Goal: Contribute content: Contribute content

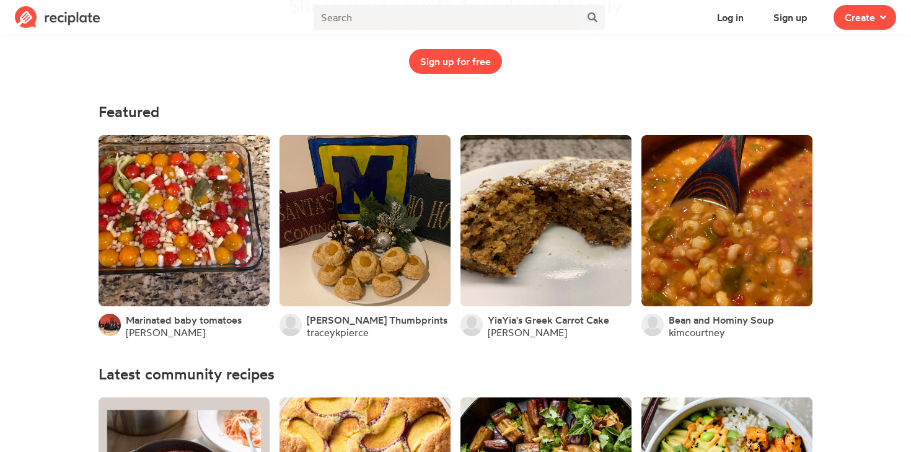
scroll to position [108, 0]
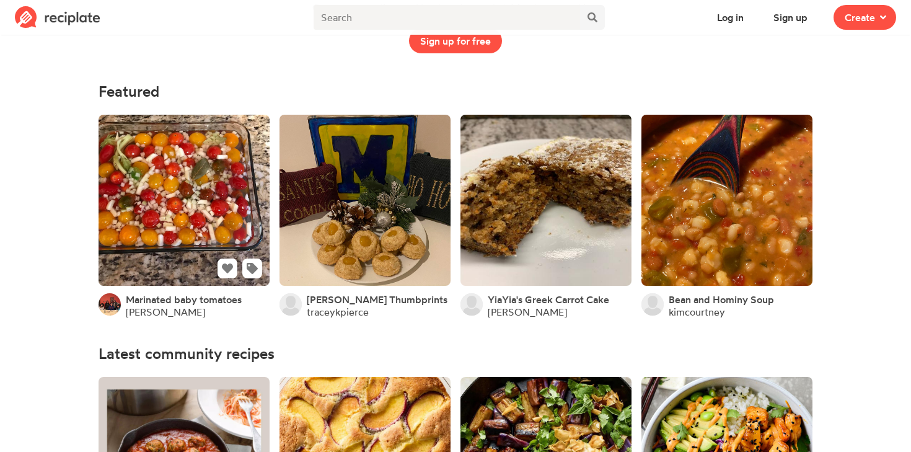
click at [215, 205] on link at bounding box center [184, 200] width 171 height 171
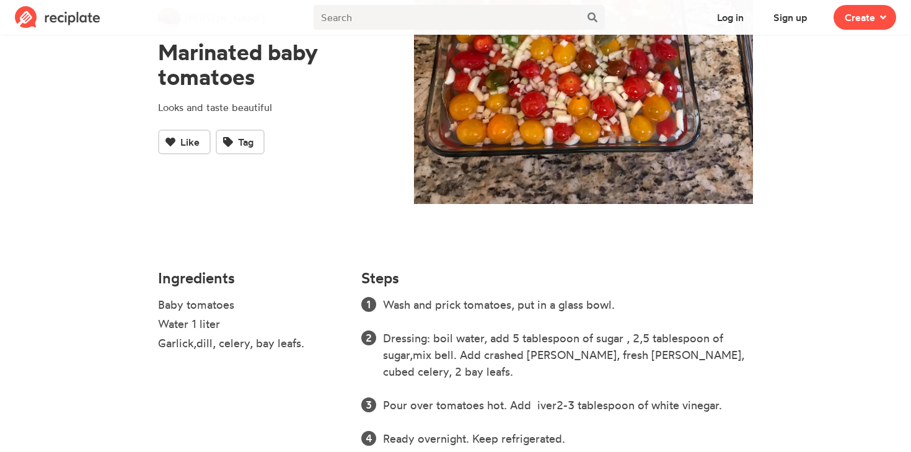
scroll to position [162, 0]
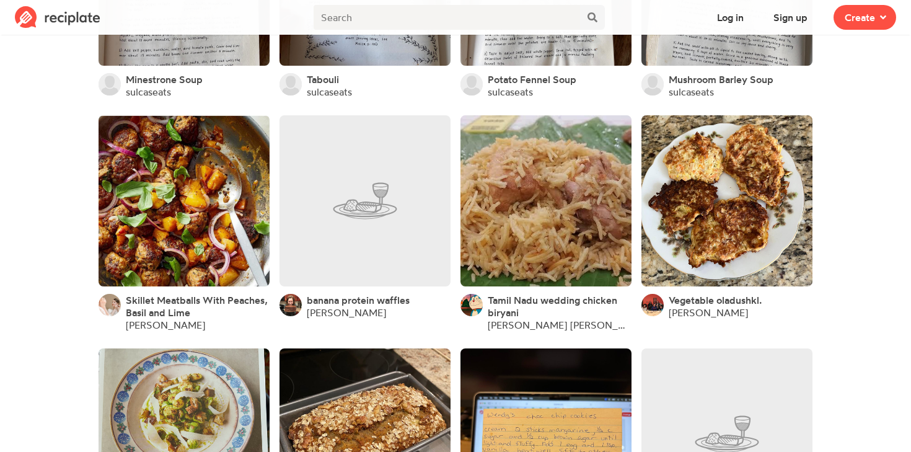
scroll to position [1826, 0]
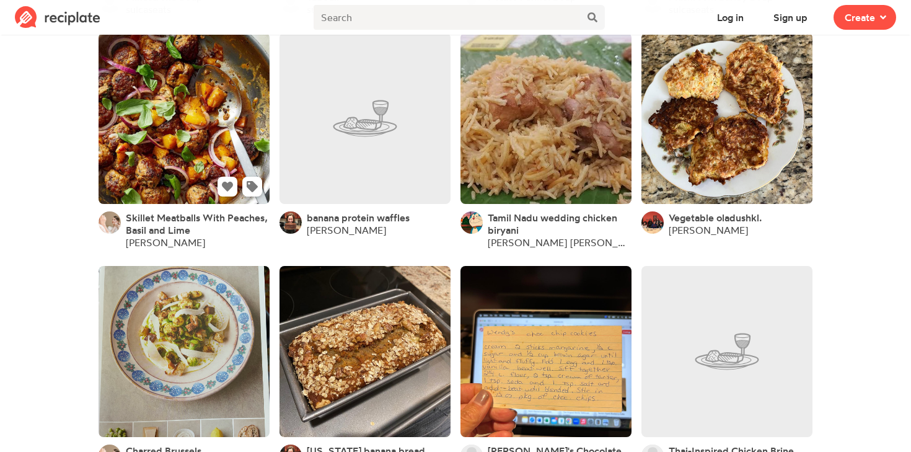
click at [195, 161] on link at bounding box center [184, 118] width 171 height 171
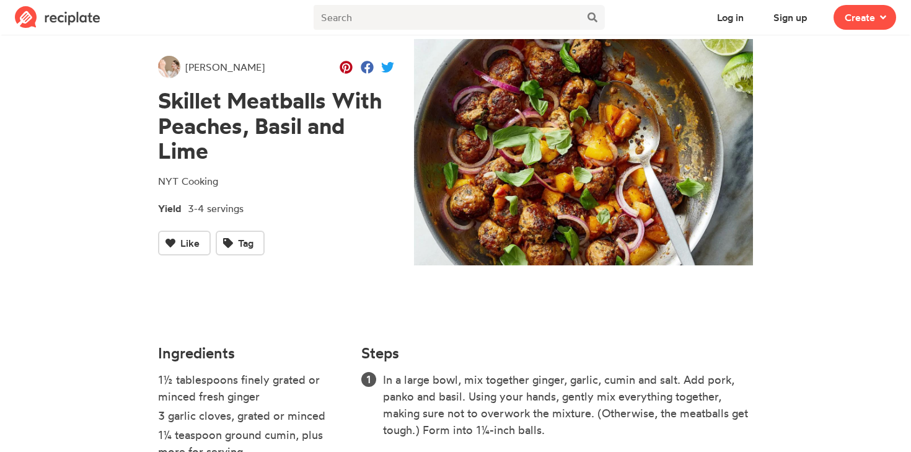
scroll to position [470, 0]
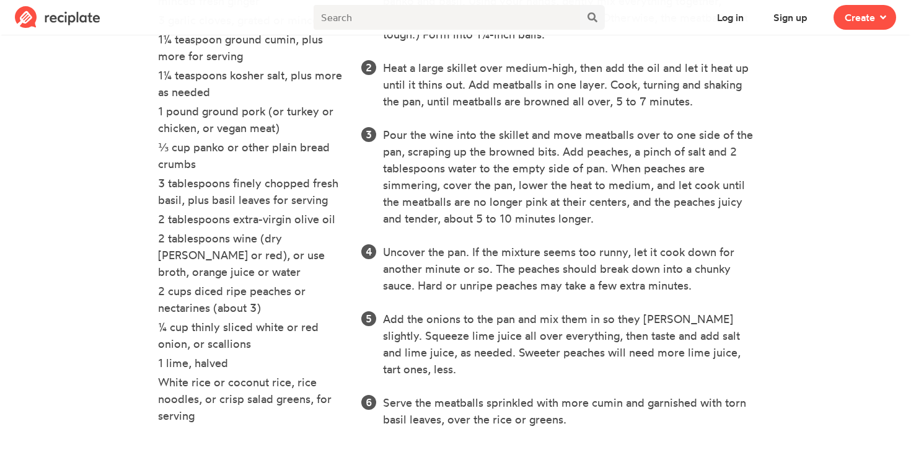
click at [270, 222] on li "2 tablespoons extra-virgin olive oil" at bounding box center [252, 220] width 188 height 19
click at [288, 221] on li "2 tablespoons extra-virgin olive oil" at bounding box center [252, 220] width 188 height 19
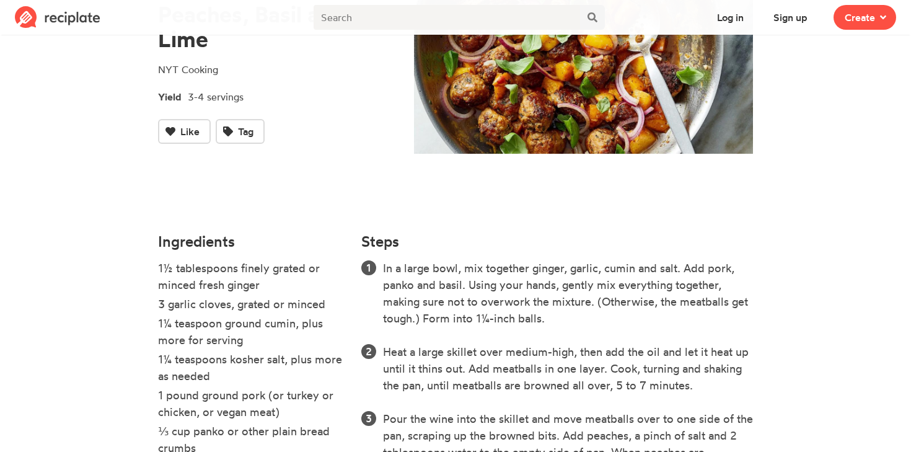
scroll to position [0, 0]
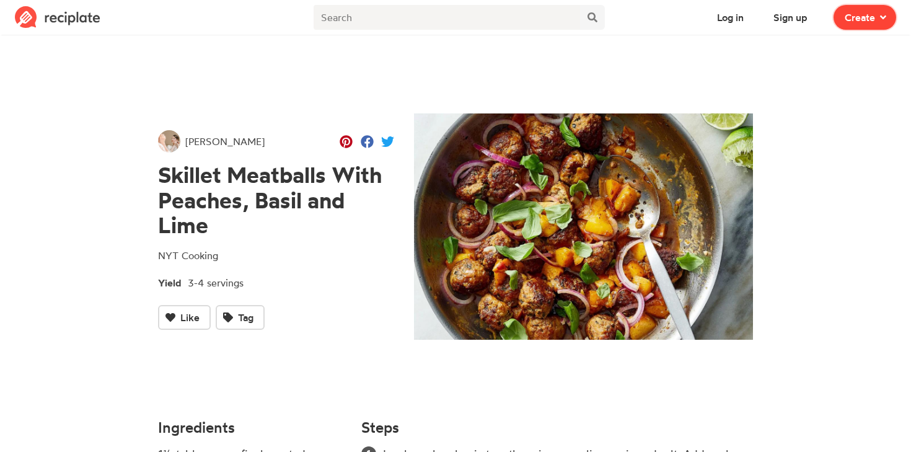
click at [854, 21] on span "Create" at bounding box center [860, 17] width 30 height 15
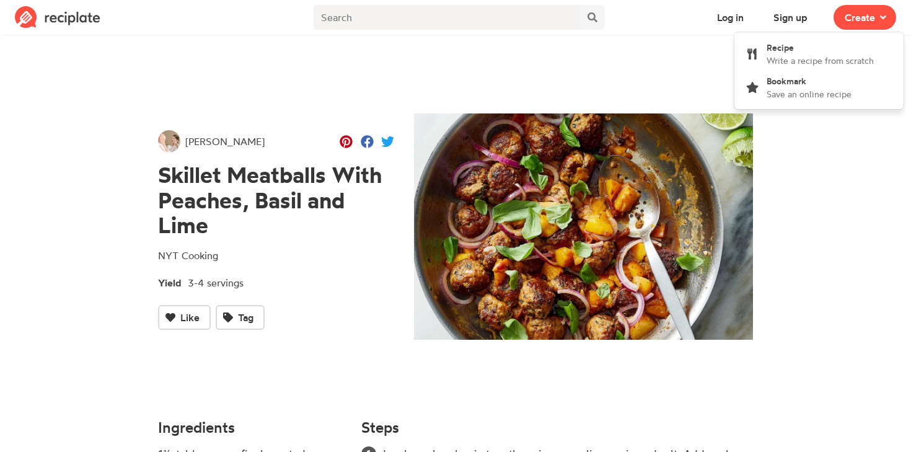
click at [684, 126] on img at bounding box center [583, 226] width 339 height 226
click at [195, 141] on span "[PERSON_NAME]" at bounding box center [224, 141] width 79 height 15
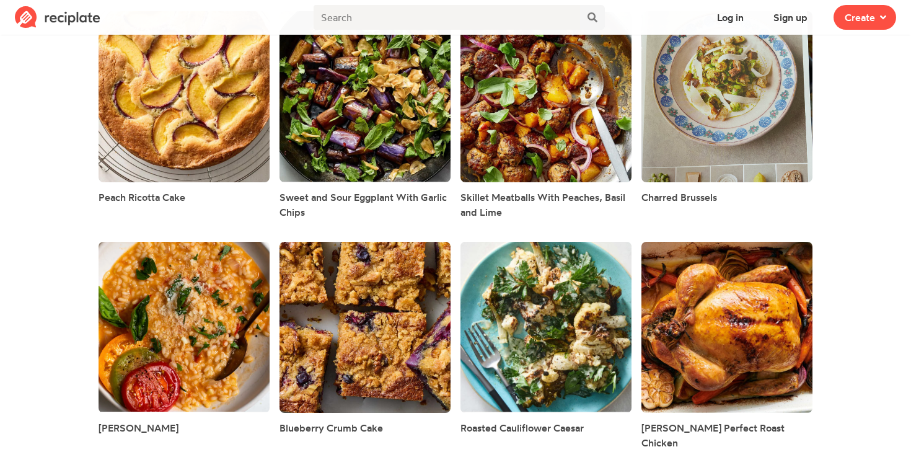
scroll to position [289, 0]
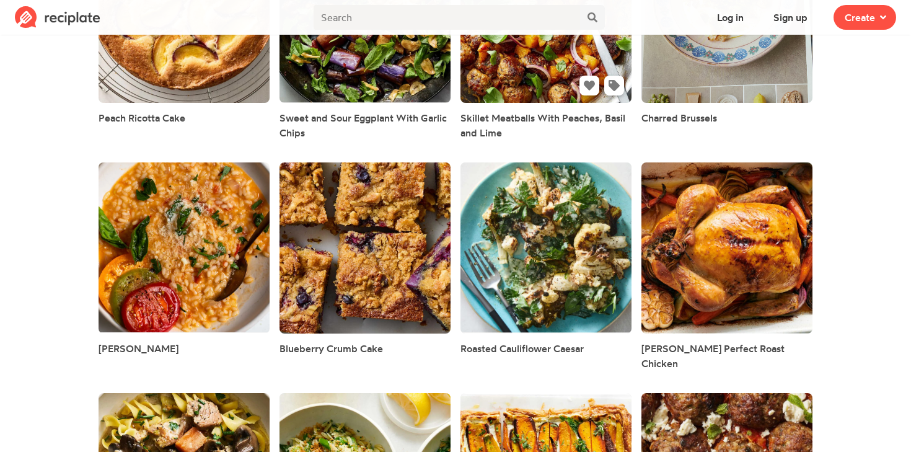
click at [553, 79] on link at bounding box center [546, 17] width 171 height 171
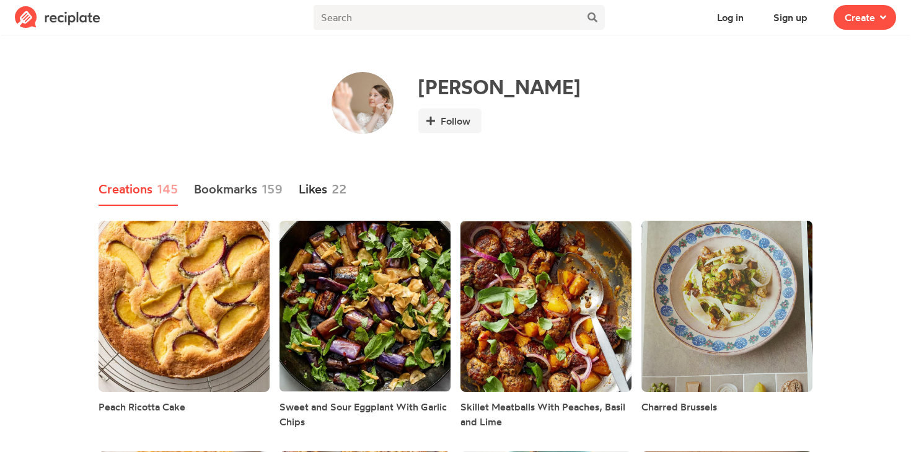
click at [326, 187] on link "Likes 22" at bounding box center [323, 190] width 48 height 32
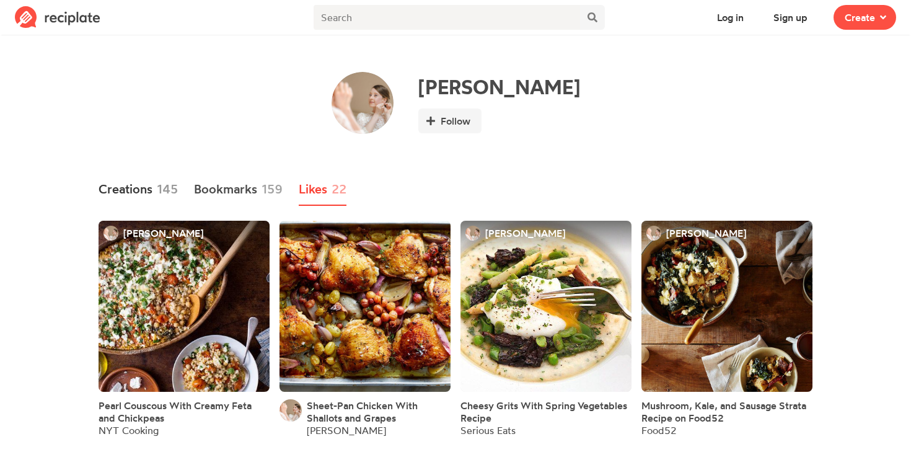
click at [139, 188] on link "Creations 145" at bounding box center [138, 190] width 79 height 32
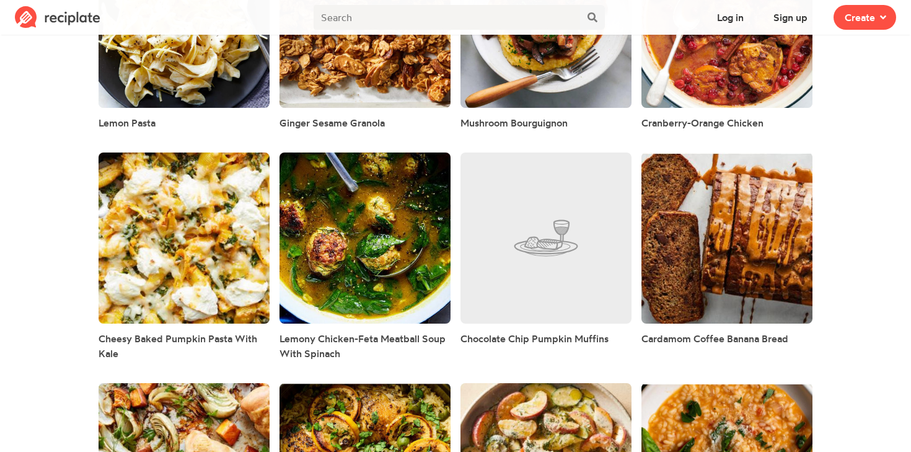
scroll to position [2475, 0]
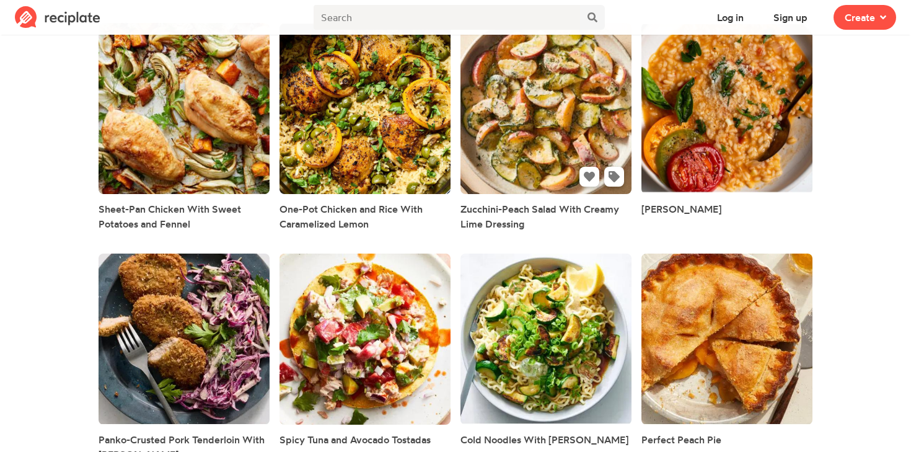
click at [551, 181] on link at bounding box center [546, 108] width 171 height 171
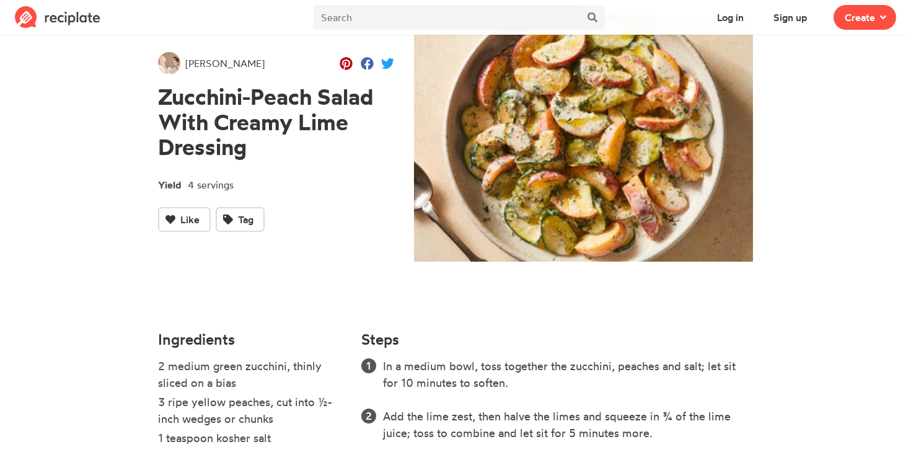
scroll to position [199, 0]
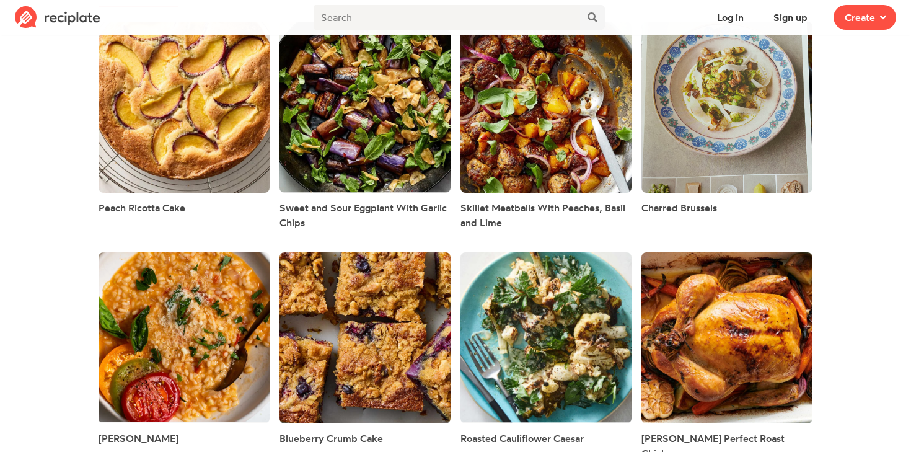
scroll to position [2475, 0]
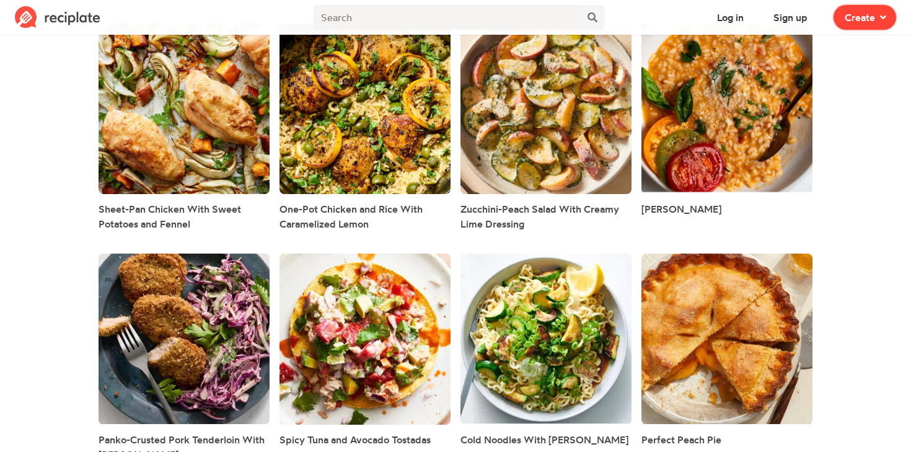
click at [862, 21] on span "Create" at bounding box center [860, 17] width 30 height 15
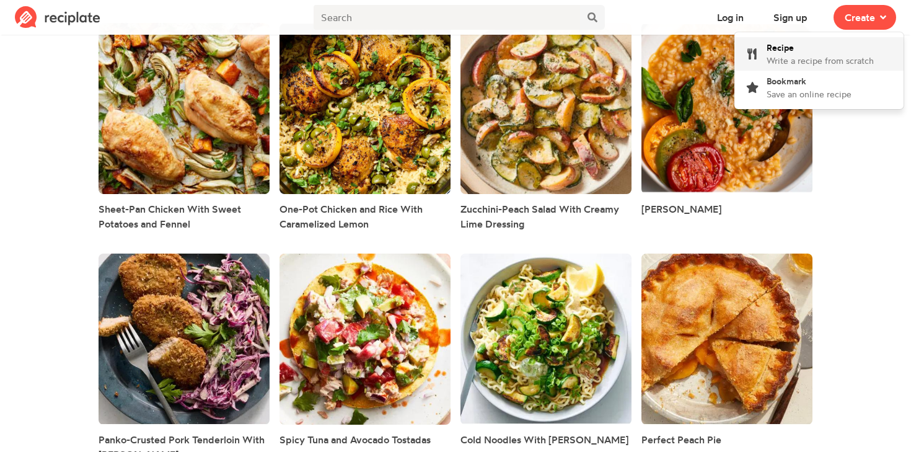
click at [801, 53] on div "Recipe Write a recipe from scratch" at bounding box center [820, 54] width 107 height 26
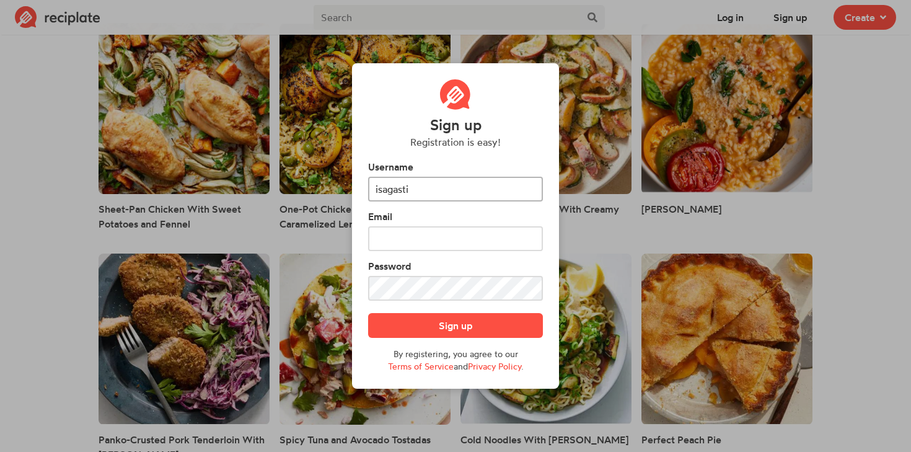
type input "isagasti"
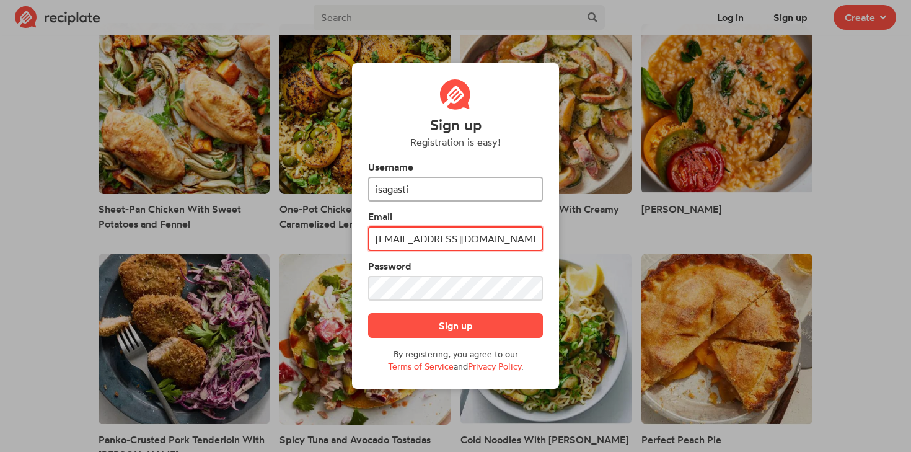
type input "[EMAIL_ADDRESS][DOMAIN_NAME]"
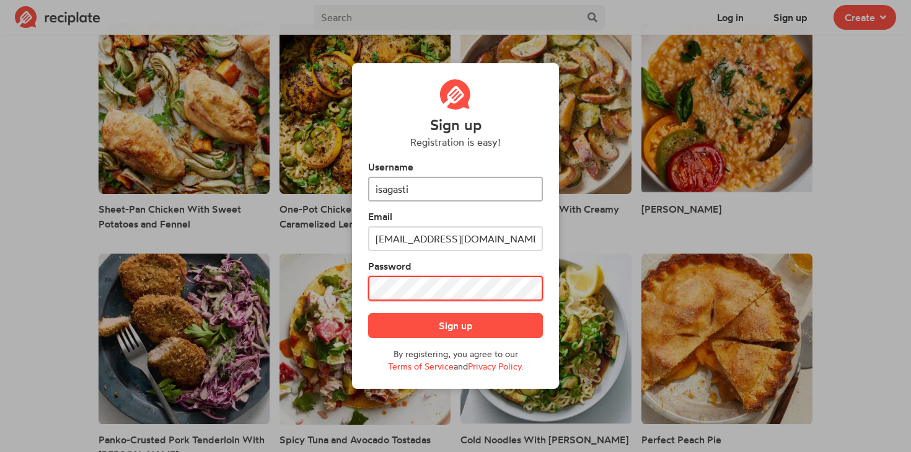
click at [368, 313] on button "Sign up" at bounding box center [455, 325] width 175 height 25
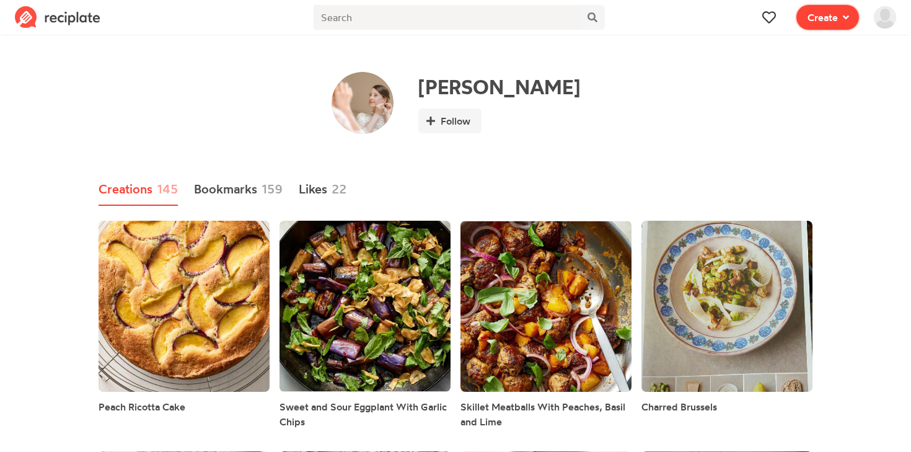
click at [850, 17] on button "Create" at bounding box center [828, 17] width 63 height 25
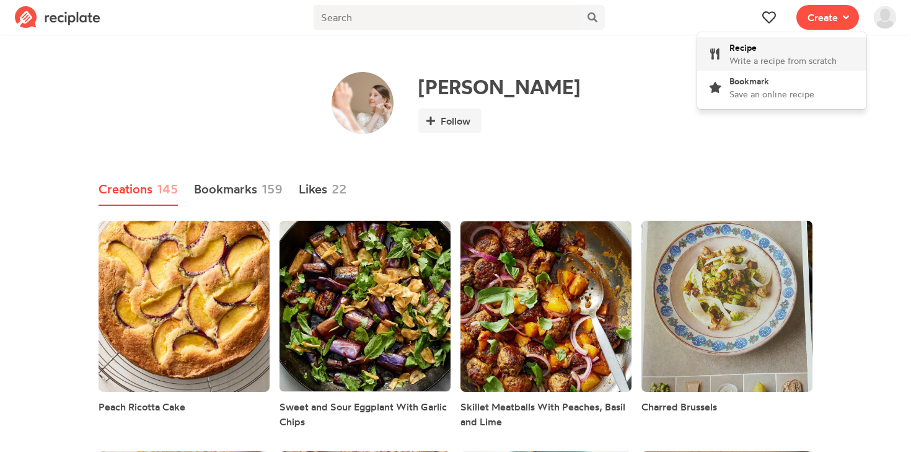
click at [804, 52] on div "Recipe Write a recipe from scratch" at bounding box center [783, 54] width 107 height 26
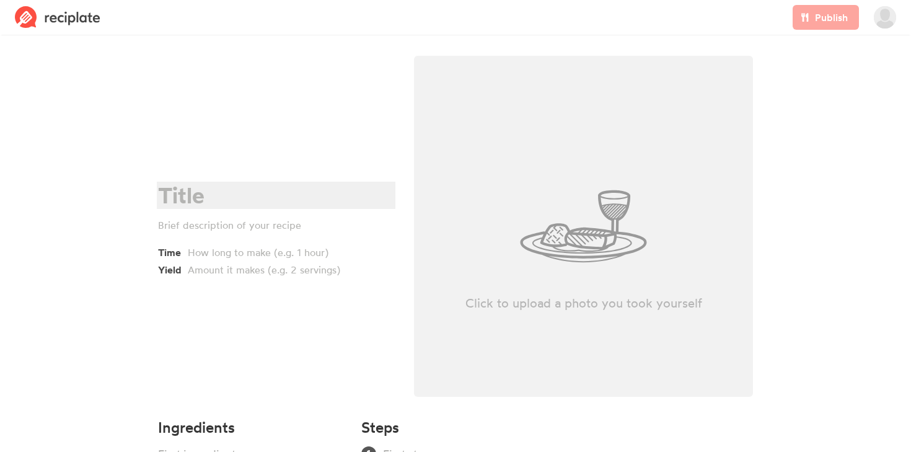
click at [200, 197] on div at bounding box center [274, 195] width 233 height 25
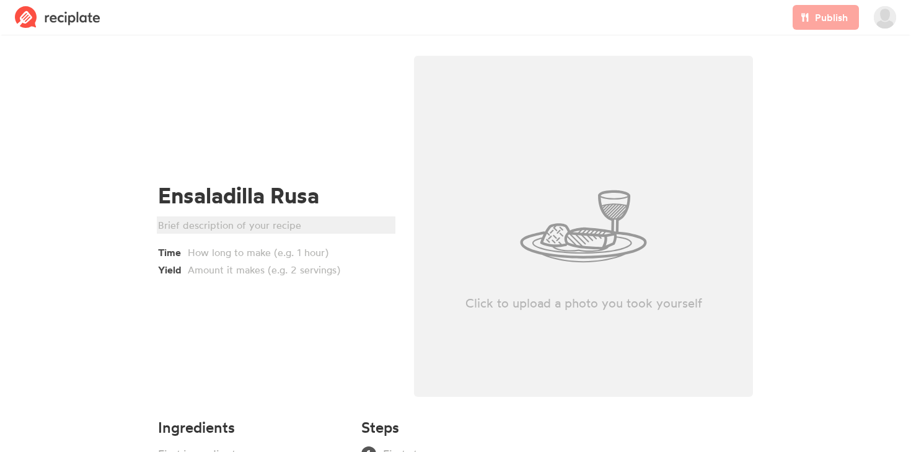
click at [211, 225] on div at bounding box center [274, 225] width 233 height 15
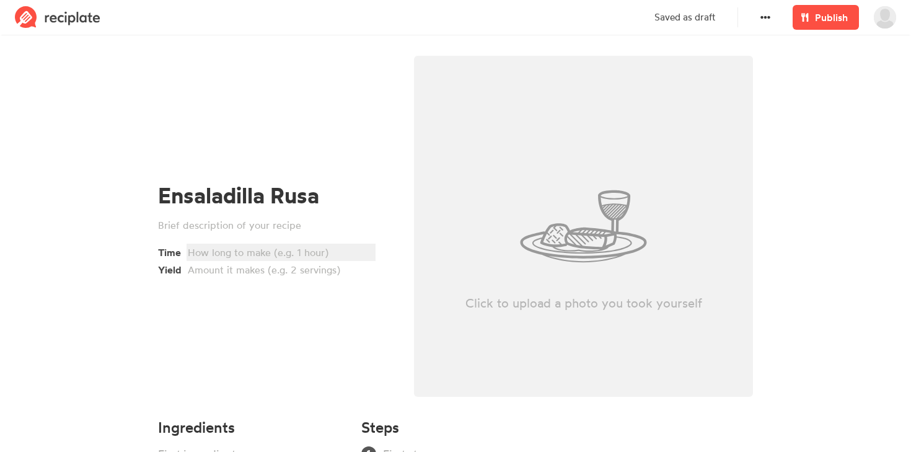
click at [216, 253] on div at bounding box center [279, 252] width 183 height 15
click at [246, 274] on div at bounding box center [279, 269] width 183 height 15
click at [229, 316] on div "Ensaladilla Rusa Time 20min Yield 4" at bounding box center [276, 229] width 256 height 363
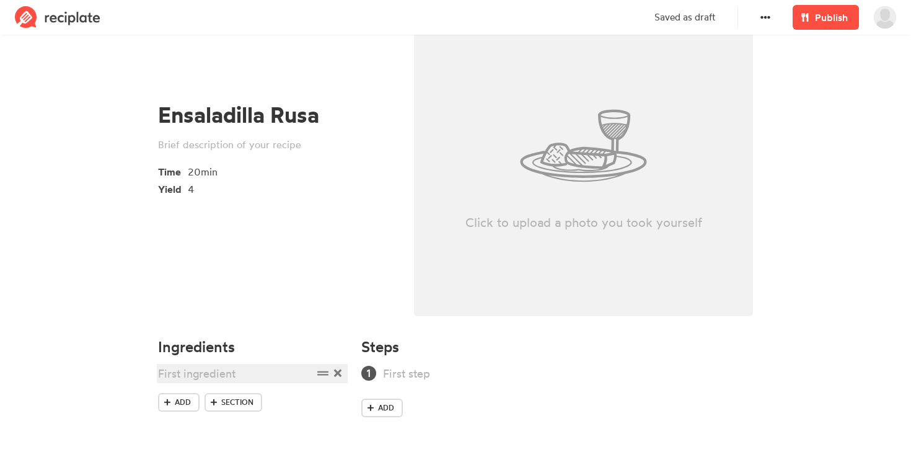
click at [184, 373] on div at bounding box center [235, 373] width 155 height 17
click at [182, 402] on span "Add" at bounding box center [183, 402] width 16 height 11
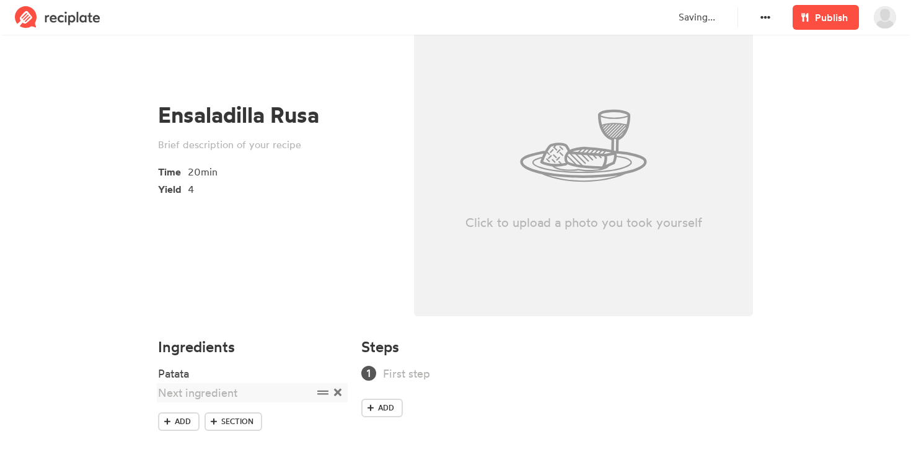
click at [194, 391] on div at bounding box center [235, 392] width 155 height 17
click at [177, 420] on span "Add" at bounding box center [183, 421] width 16 height 11
click at [193, 409] on div at bounding box center [235, 412] width 155 height 17
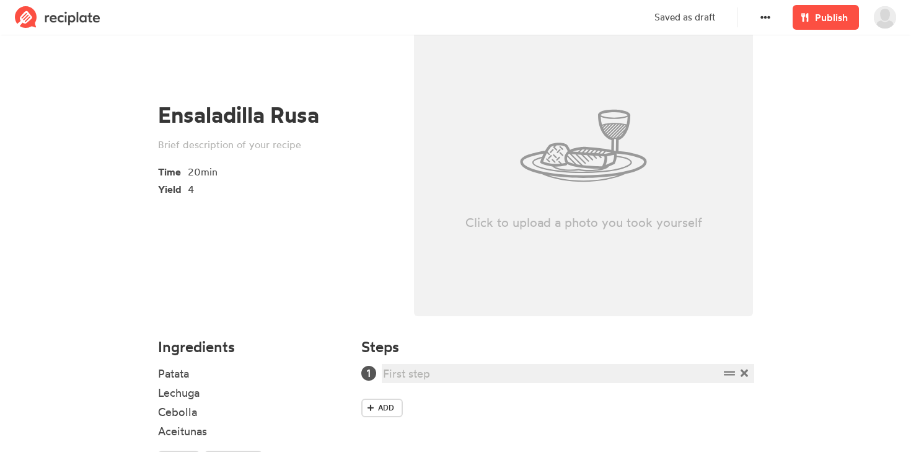
click at [409, 373] on div at bounding box center [551, 373] width 337 height 17
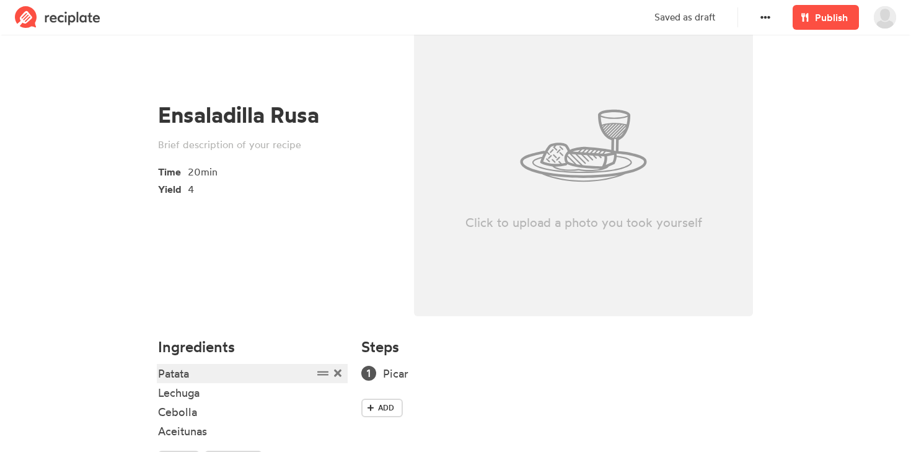
click at [198, 372] on div "Patata" at bounding box center [235, 373] width 155 height 17
click at [215, 396] on div "Lechuga" at bounding box center [235, 392] width 155 height 17
click at [194, 374] on div "Patata 300gr" at bounding box center [235, 373] width 155 height 17
click at [160, 373] on div "Patata 300gr" at bounding box center [235, 373] width 155 height 17
click at [264, 373] on div "2 patatas (300gr" at bounding box center [235, 373] width 155 height 17
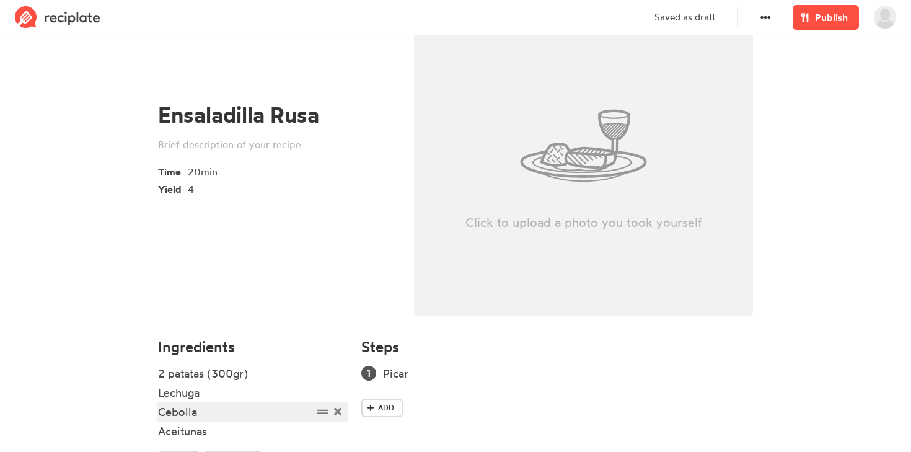
click at [160, 414] on div "Cebolla" at bounding box center [235, 412] width 155 height 17
click at [230, 414] on div "1/2 cebolla" at bounding box center [235, 412] width 155 height 17
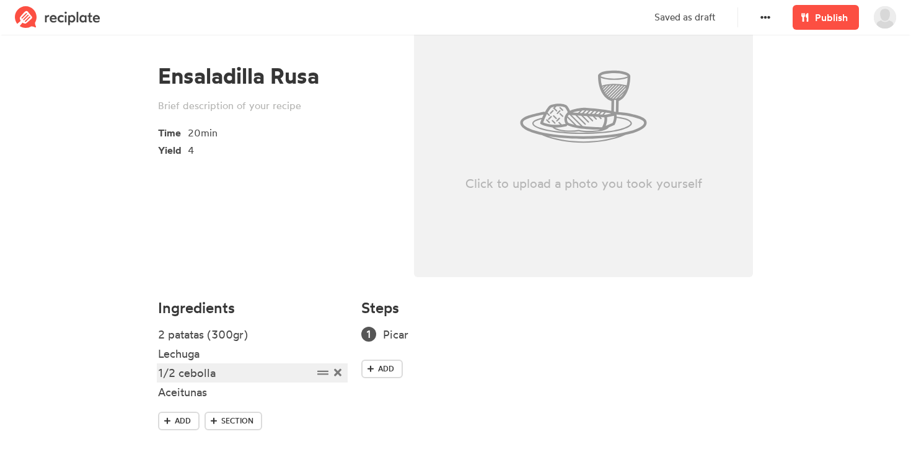
scroll to position [138, 0]
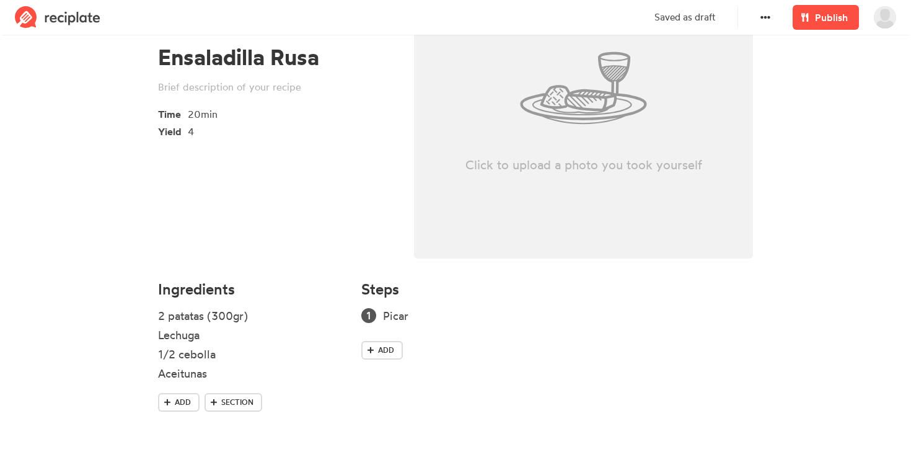
click at [354, 409] on div "Steps Picar Add" at bounding box center [557, 357] width 407 height 169
click at [159, 374] on div "Aceitunas" at bounding box center [235, 373] width 155 height 17
click at [422, 317] on div "Picar" at bounding box center [551, 316] width 337 height 17
click at [569, 141] on div "Click to upload a photo you took yourself" at bounding box center [583, 88] width 339 height 341
click at [590, 153] on div "Click to upload a photo you took yourself" at bounding box center [583, 88] width 339 height 341
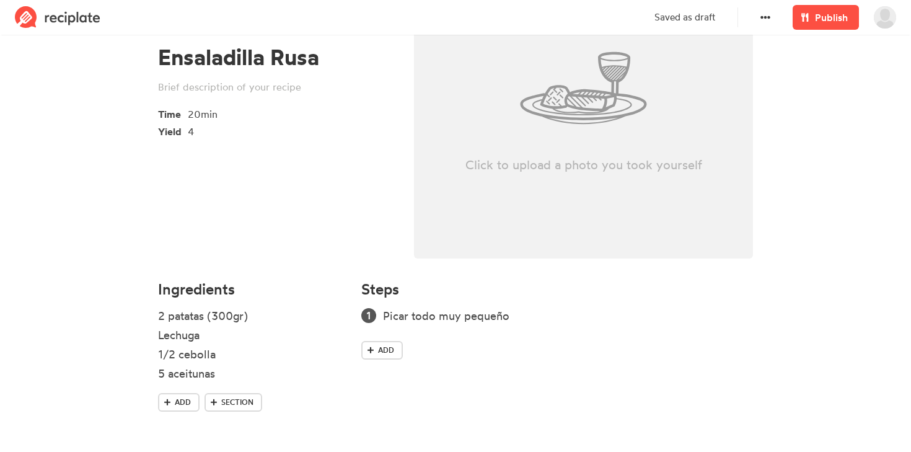
click at [545, 148] on div "Click to upload a photo you took yourself" at bounding box center [583, 88] width 339 height 341
type input "C:\fakepath\ensaladilla.jpeg"
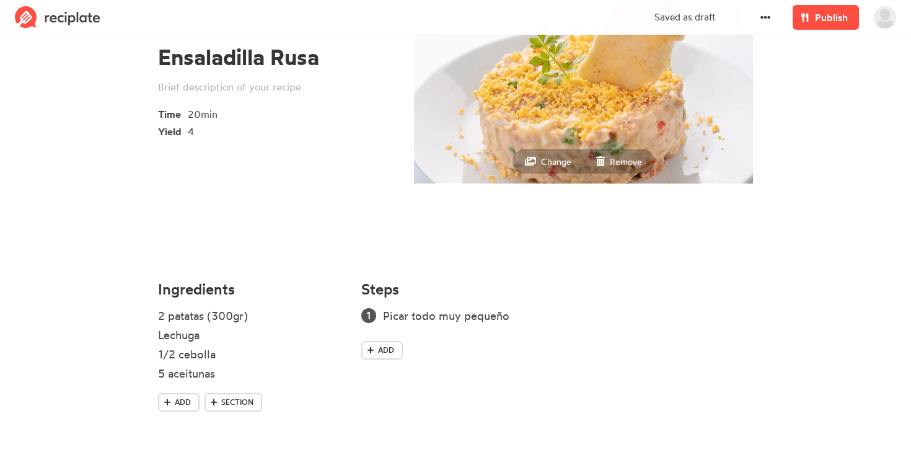
scroll to position [0, 0]
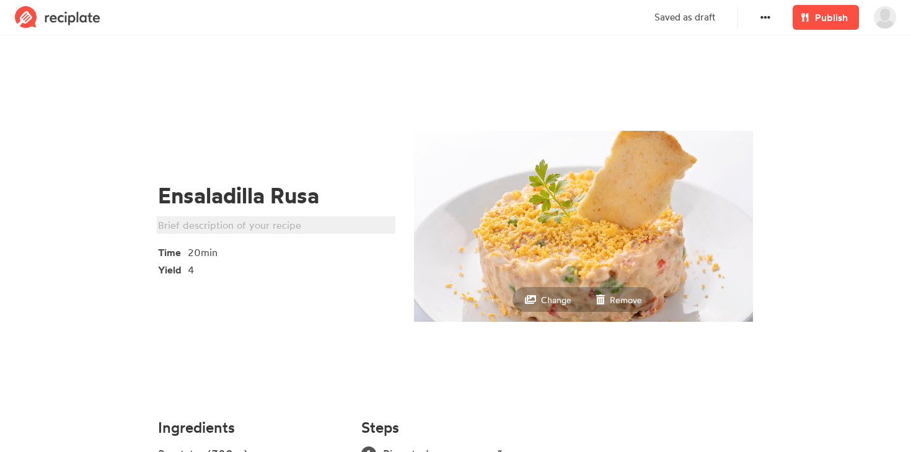
click at [271, 228] on div at bounding box center [274, 225] width 233 height 15
click at [277, 275] on div "4" at bounding box center [279, 269] width 183 height 15
click at [296, 314] on div "Ensaladilla Rusa Receta de Ama de ensaladilla rusa Time 20min Yield 4" at bounding box center [276, 229] width 256 height 363
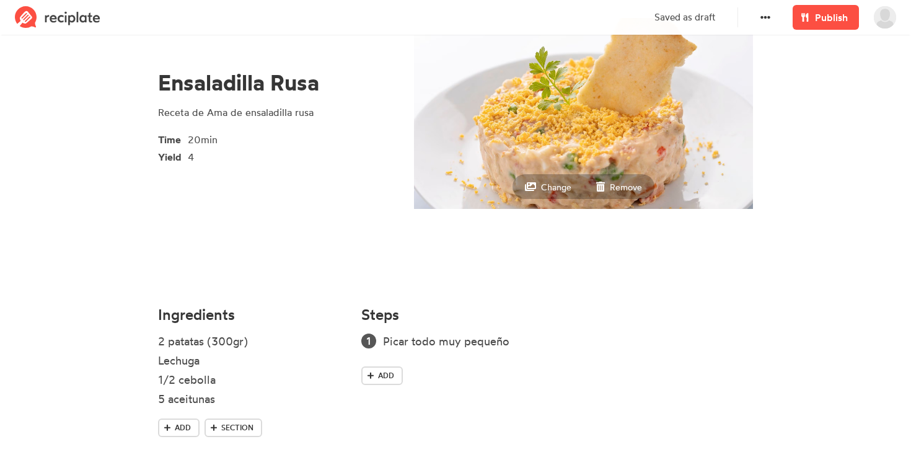
scroll to position [138, 0]
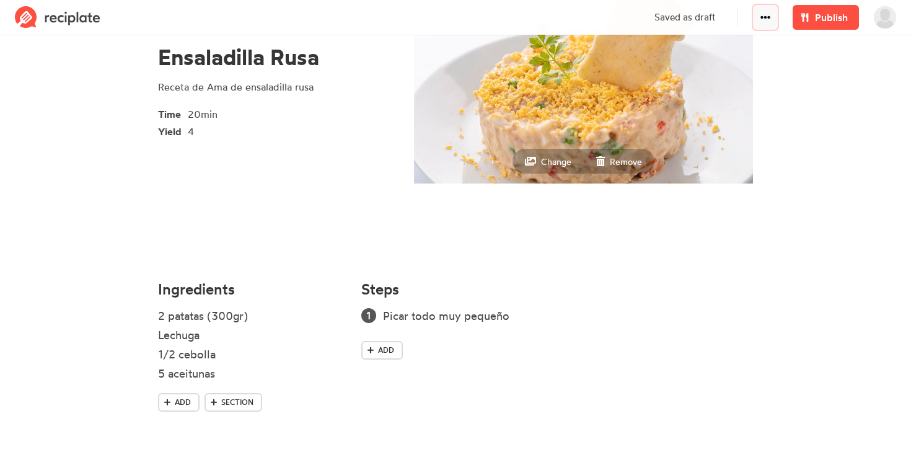
click at [763, 20] on icon at bounding box center [766, 17] width 10 height 10
click at [766, 17] on icon at bounding box center [766, 17] width 10 height 3
click at [836, 22] on span "Publish" at bounding box center [831, 17] width 33 height 15
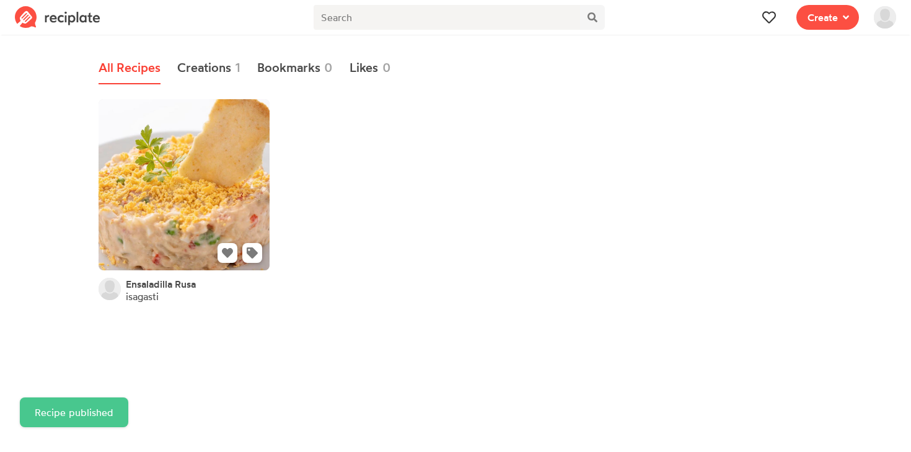
click at [197, 172] on link at bounding box center [184, 184] width 171 height 171
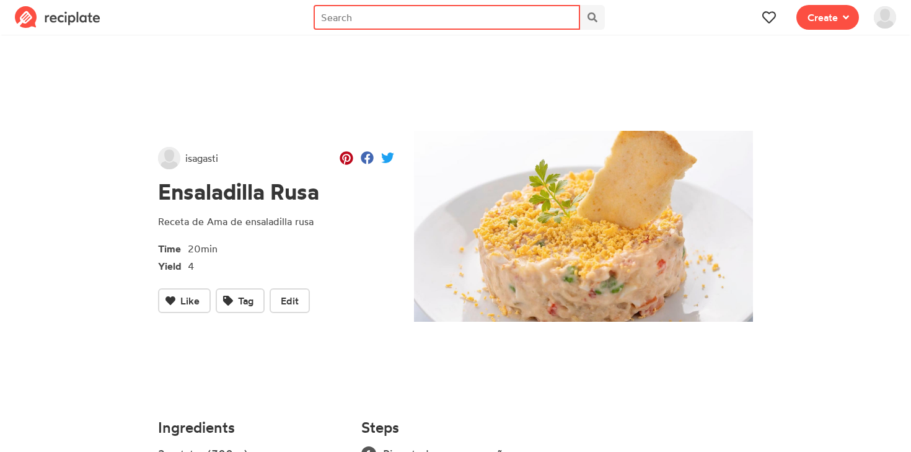
click at [342, 16] on input "text" at bounding box center [447, 17] width 267 height 25
type input "ensaladilla"
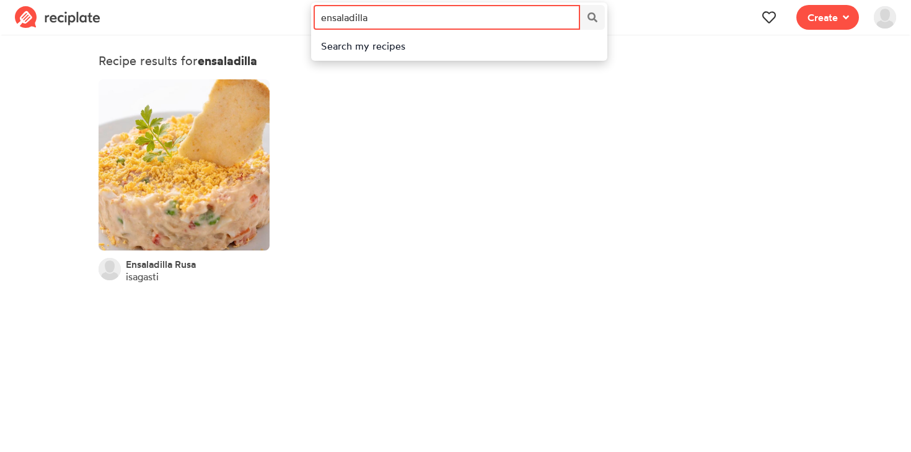
click at [373, 13] on input "ensaladilla" at bounding box center [447, 17] width 267 height 25
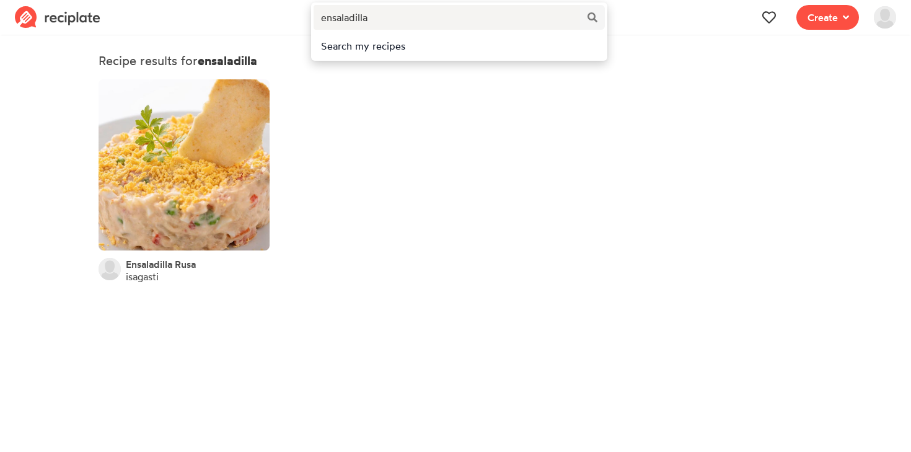
click at [81, 22] on img at bounding box center [58, 17] width 86 height 22
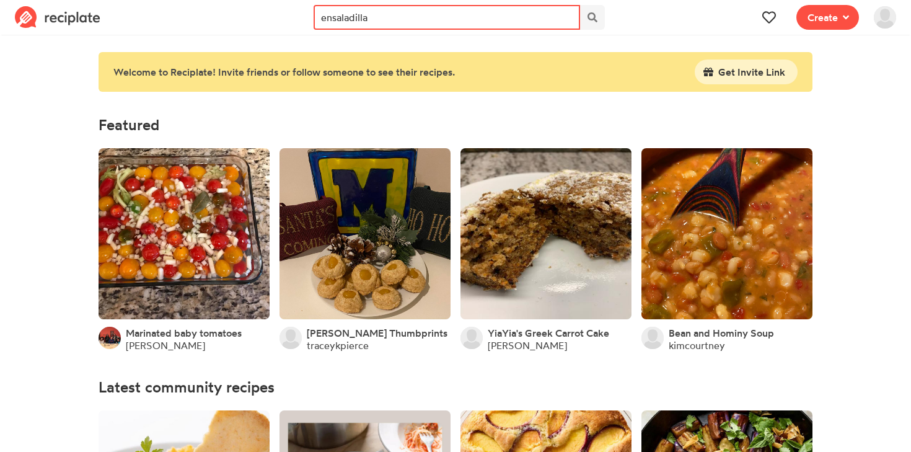
click at [389, 19] on input "ensaladilla" at bounding box center [447, 17] width 267 height 25
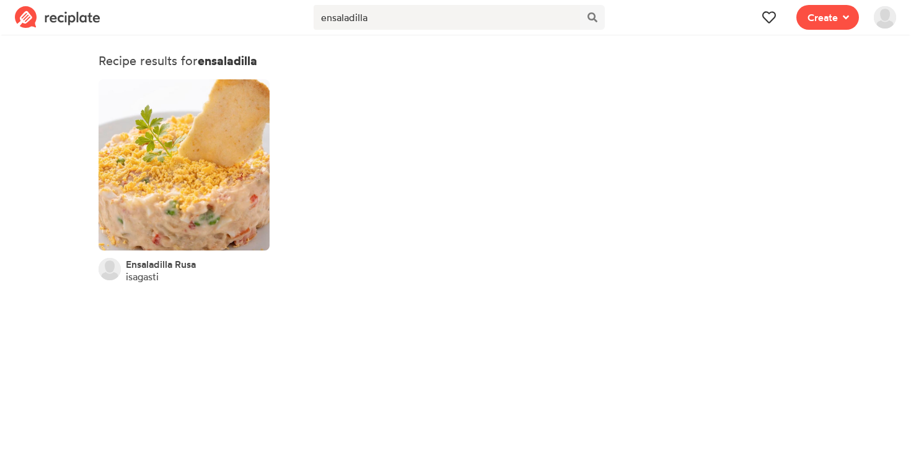
click at [221, 66] on strong "ensaladilla" at bounding box center [228, 61] width 60 height 16
click at [211, 102] on link at bounding box center [184, 164] width 171 height 171
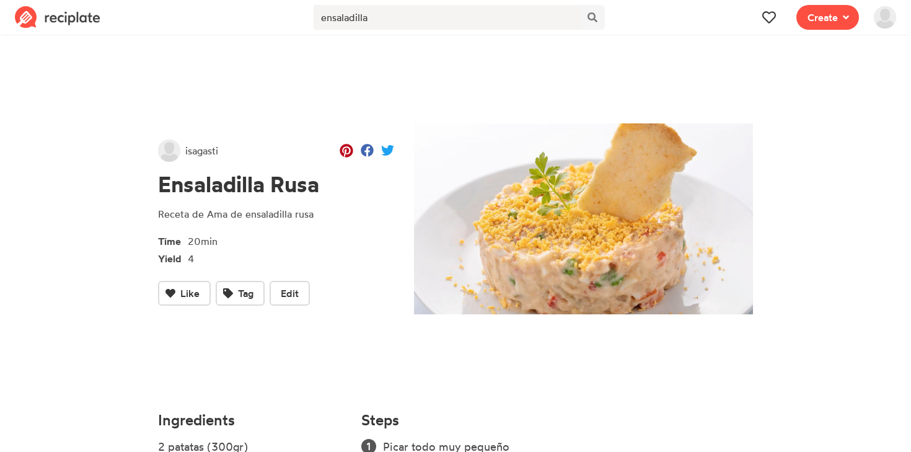
scroll to position [96, 0]
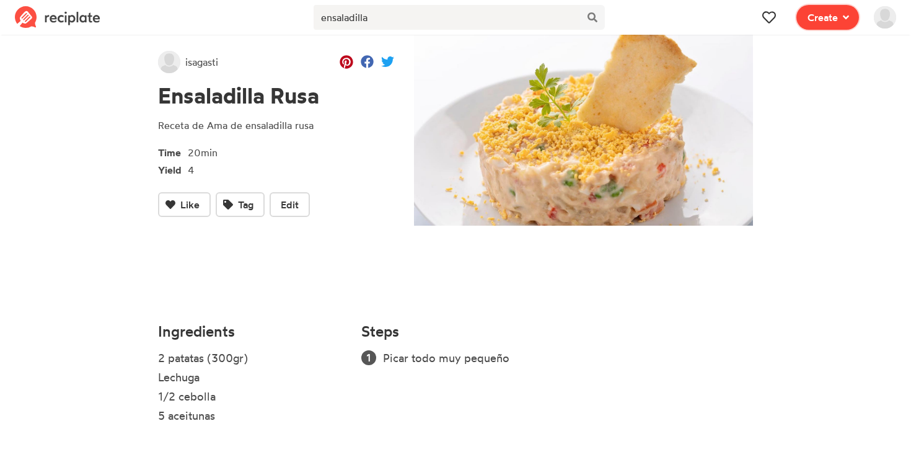
click at [843, 19] on icon at bounding box center [846, 17] width 6 height 10
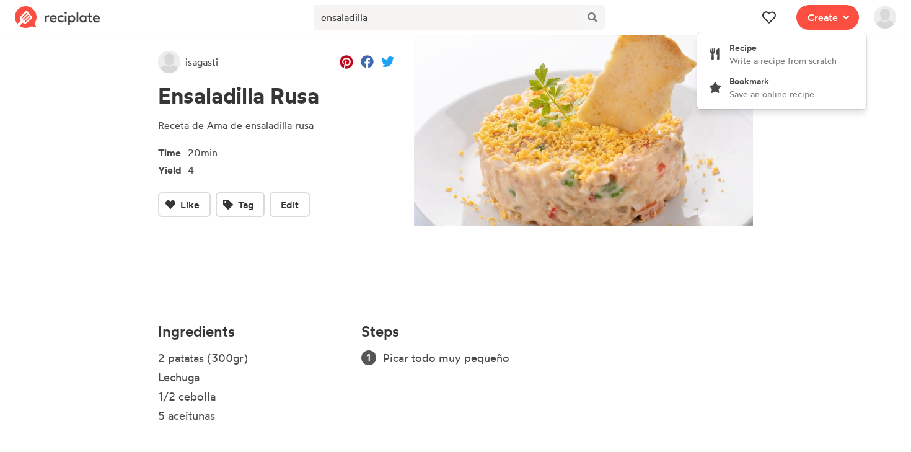
click at [53, 106] on section "isagasti Ensaladilla Rusa Receta de Ama de ensaladilla rusa Time 20min Yield 4 …" at bounding box center [455, 197] width 911 height 510
click at [74, 26] on img at bounding box center [58, 17] width 86 height 22
